Goal: Information Seeking & Learning: Learn about a topic

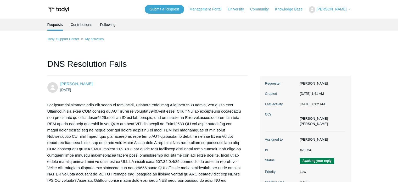
scroll to position [597, 0]
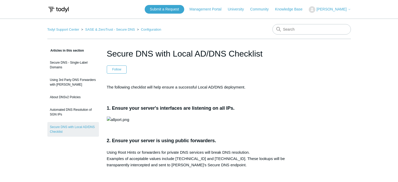
scroll to position [654, 0]
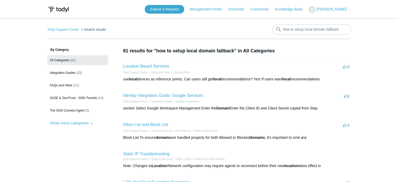
scroll to position [217, 0]
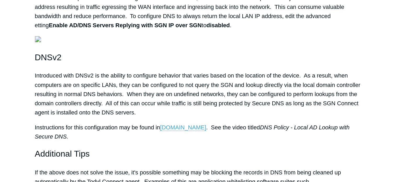
scroll to position [0, 28]
